Goal: Transaction & Acquisition: Purchase product/service

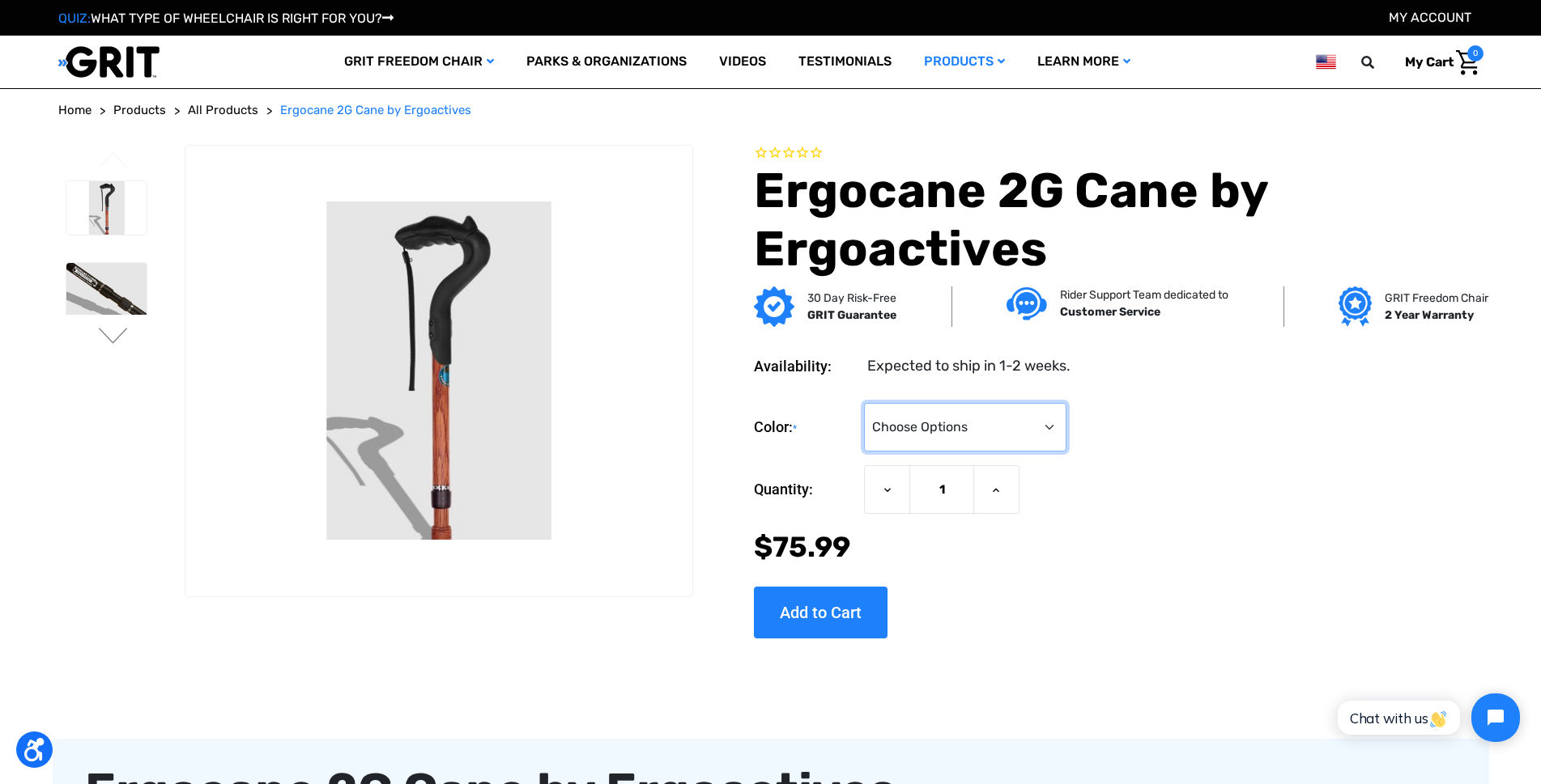
click at [942, 434] on select "Choose Options Black Wood Carbon Checkered" at bounding box center [965, 427] width 202 height 48
select select "574"
click at [865, 403] on select "Choose Options Black Wood Carbon Checkered" at bounding box center [965, 427] width 202 height 48
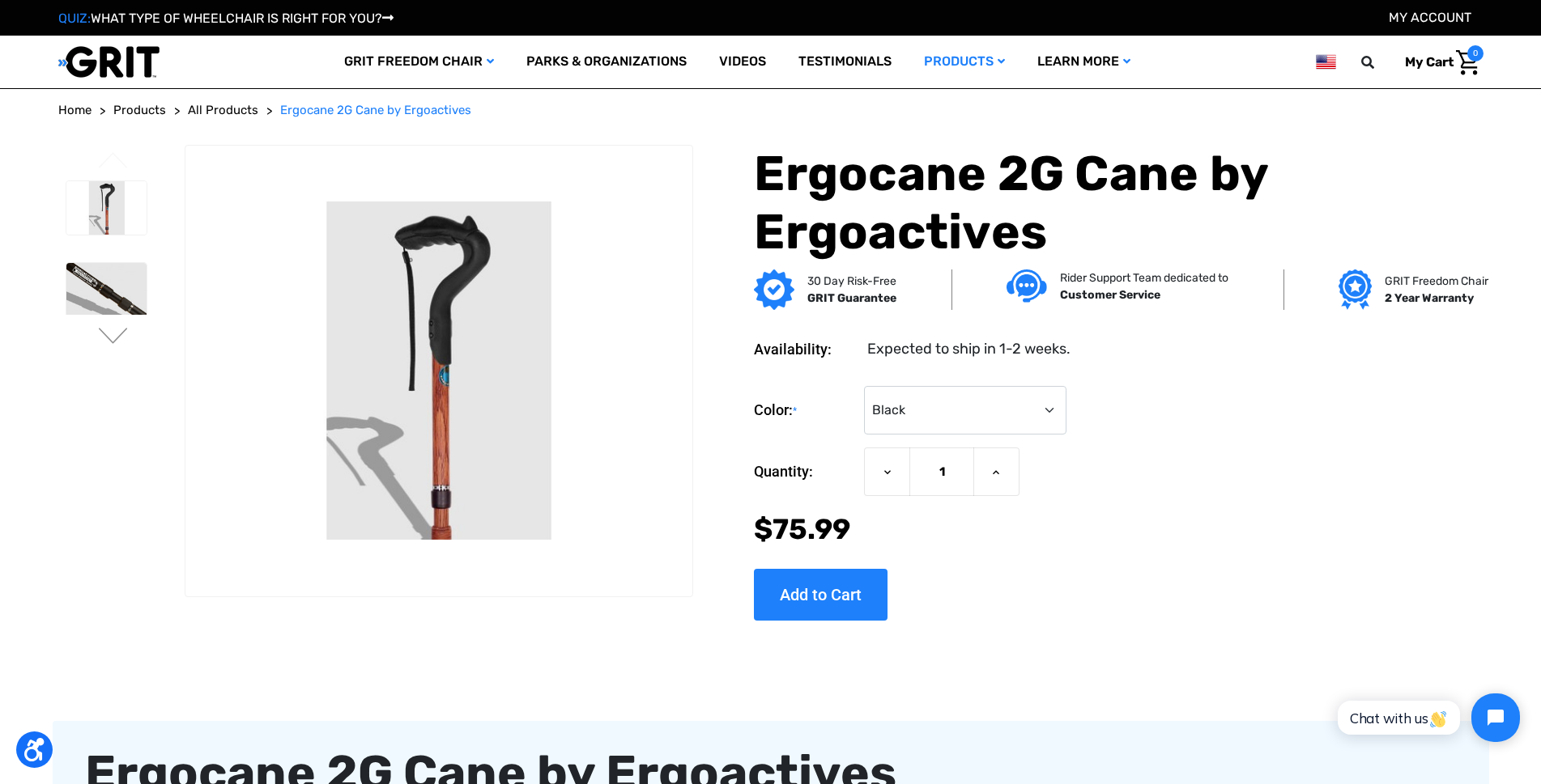
click at [907, 186] on h1 "Ergocane 2G Cane by Ergoactives" at bounding box center [1118, 202] width 729 height 117
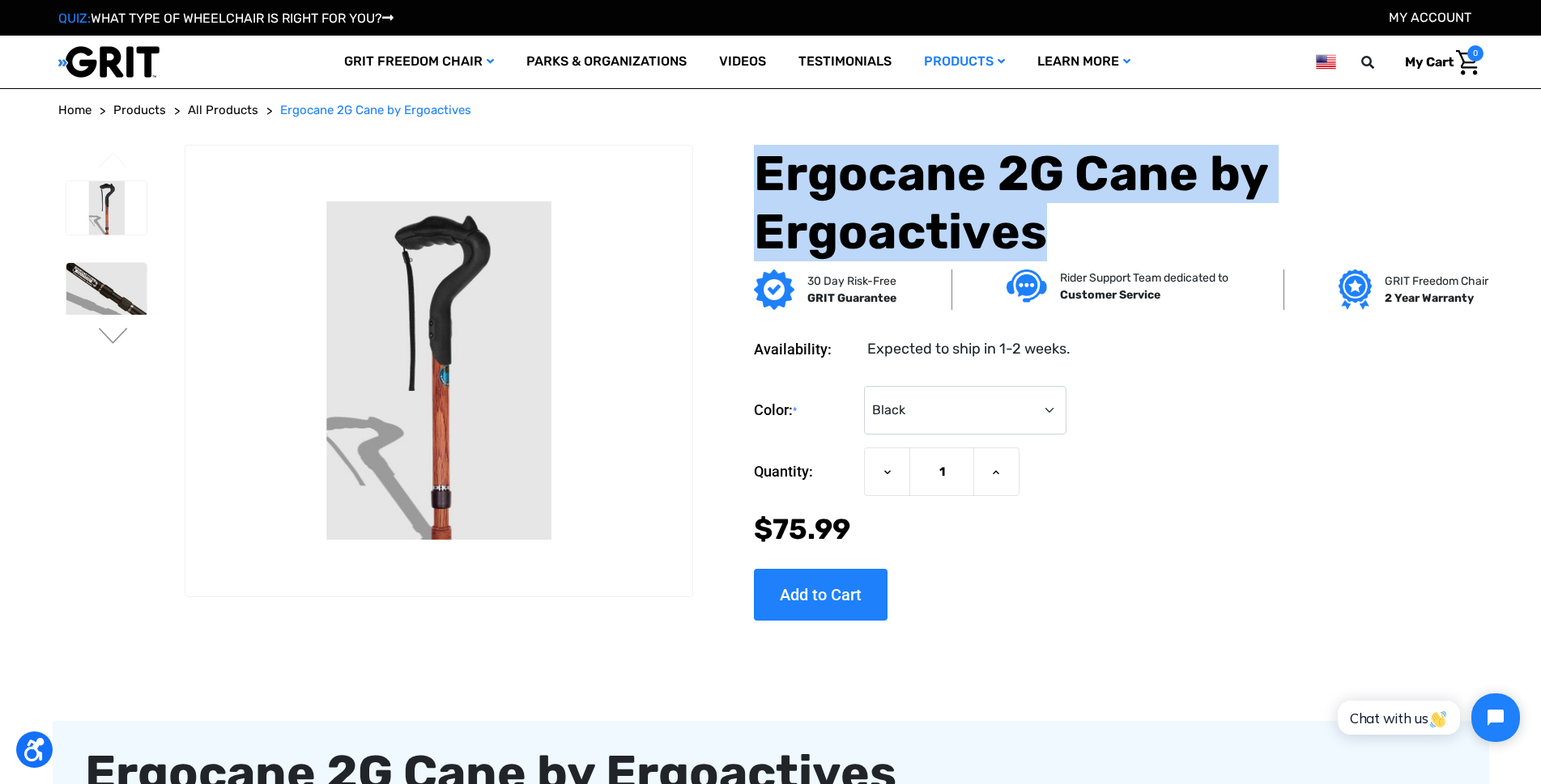
click at [907, 186] on h1 "Ergocane 2G Cane by Ergoactives" at bounding box center [1118, 202] width 729 height 117
drag, startPoint x: 746, startPoint y: 406, endPoint x: 784, endPoint y: 413, distance: 38.6
click at [784, 413] on section "Availability: Expected to ship in 1-2 weeks. Color: * Choose Options Black Wood…" at bounding box center [1093, 467] width 789 height 307
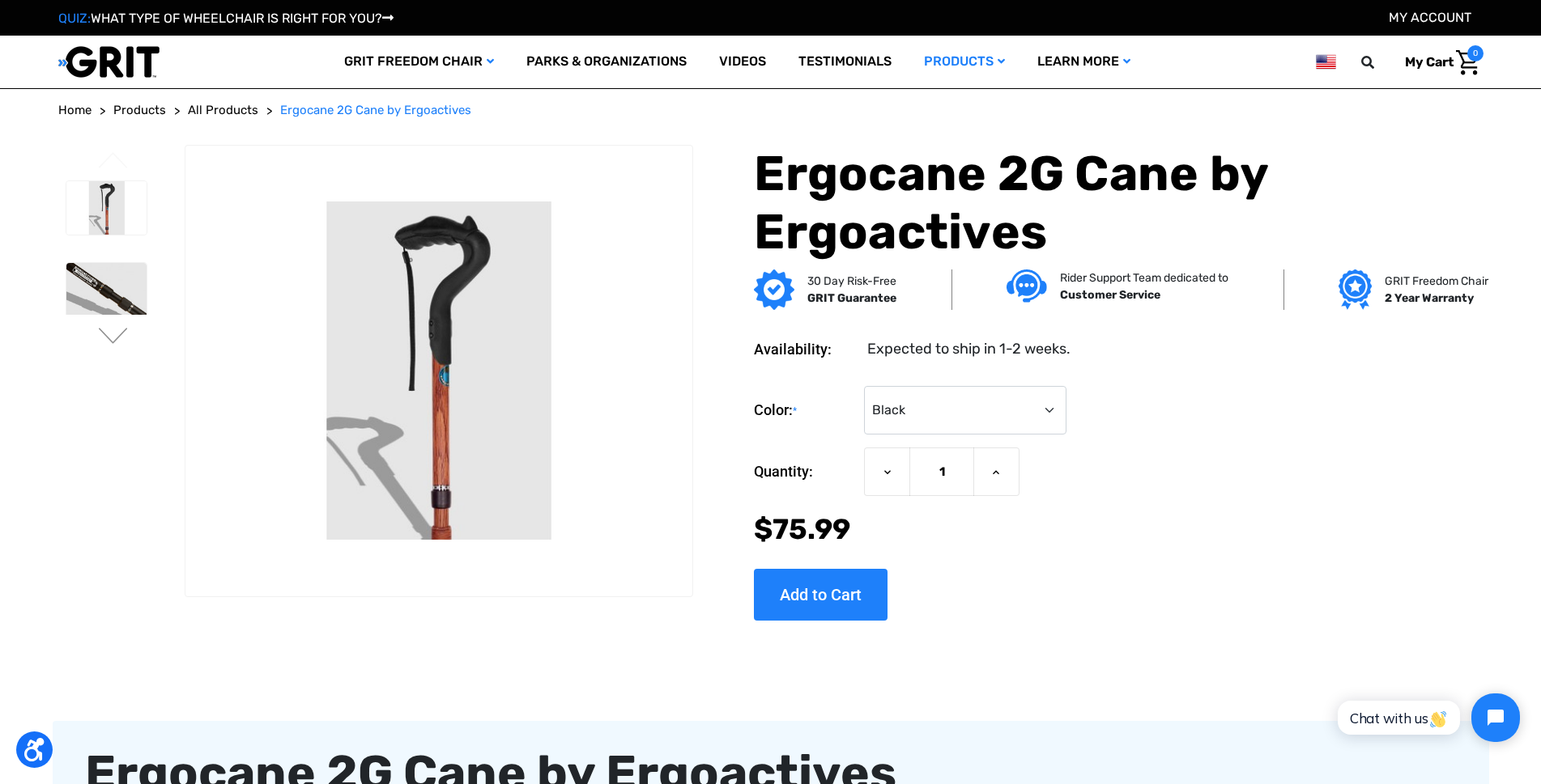
click at [1160, 370] on section "Availability: Expected to ship in 1-2 weeks. Color: * Choose Options Black Wood…" at bounding box center [1093, 467] width 789 height 307
click at [747, 406] on section "Availability: Expected to ship in 1-2 weeks. Color: * Choose Options Black Wood…" at bounding box center [1093, 467] width 789 height 307
drag, startPoint x: 747, startPoint y: 406, endPoint x: 765, endPoint y: 406, distance: 18.0
click at [765, 406] on section "Availability: Expected to ship in 1-2 weeks. Color: * Choose Options Black Wood…" at bounding box center [1093, 467] width 789 height 307
copy div "Color: *"
